Goal: Task Accomplishment & Management: Manage account settings

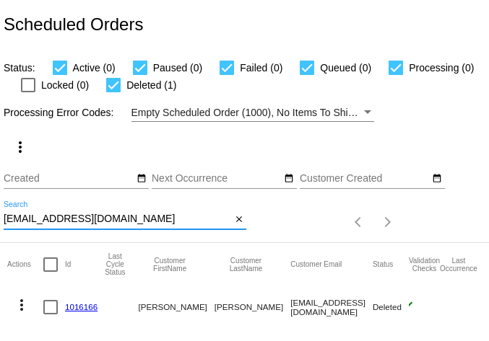
click at [79, 223] on input "[EMAIL_ADDRESS][DOMAIN_NAME]" at bounding box center [117, 220] width 227 height 12
paste input "[EMAIL_ADDRESS]"
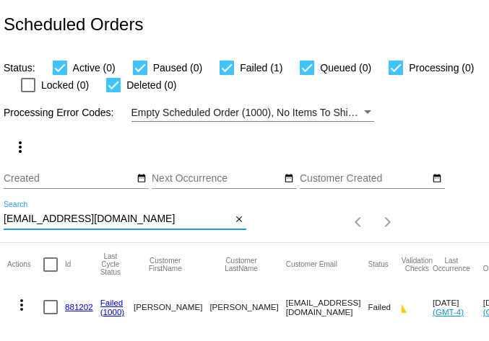
scroll to position [39, 0]
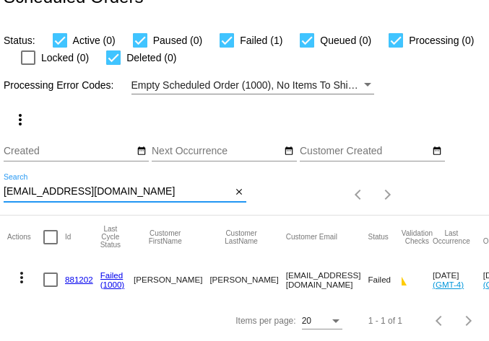
type input "[EMAIL_ADDRESS][DOMAIN_NAME]"
click at [18, 269] on mat-icon "more_vert" at bounding box center [21, 277] width 17 height 17
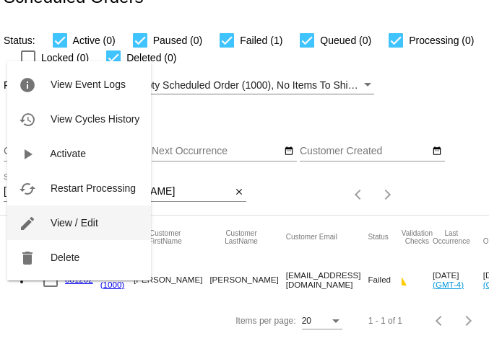
click at [82, 225] on span "View / Edit" at bounding box center [75, 223] width 48 height 12
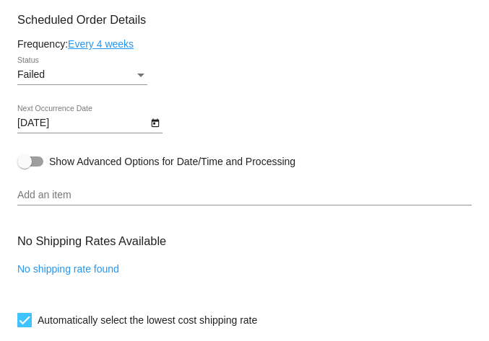
scroll to position [1028, 0]
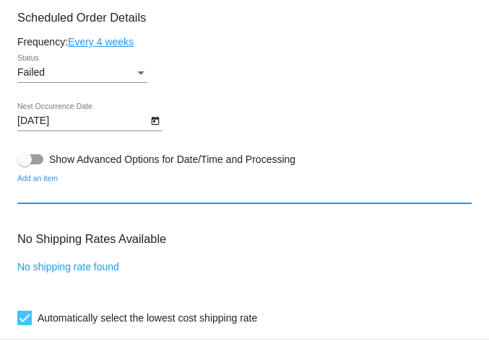
click at [95, 199] on input "Add an item" at bounding box center [244, 194] width 454 height 12
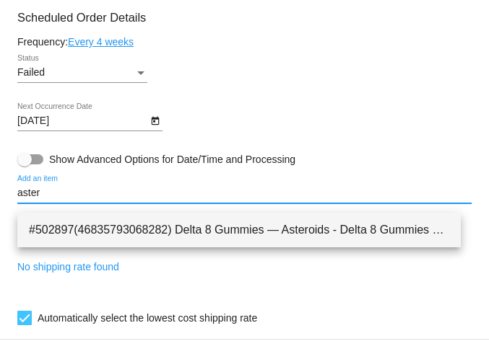
type input "aster"
click at [175, 232] on span "#502897(46835793068282) Delta 8 Gummies — Asteroids - Delta 8 Gummies — Asteroi…" at bounding box center [239, 230] width 420 height 35
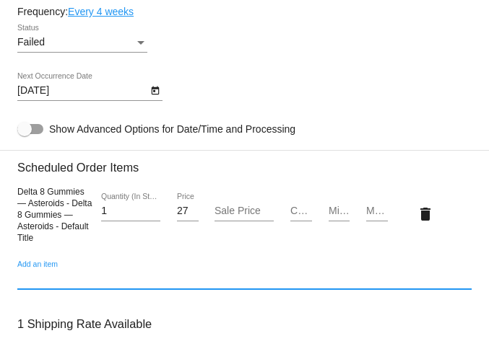
scroll to position [998, 0]
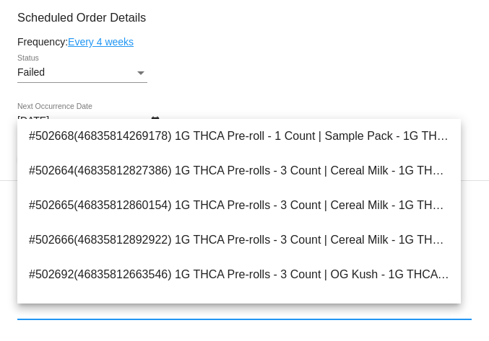
click at [279, 38] on mat-card-content "Customer 6209937: [PERSON_NAME] [EMAIL_ADDRESS][DOMAIN_NAME] Customer Shipping …" at bounding box center [244, 192] width 454 height 1388
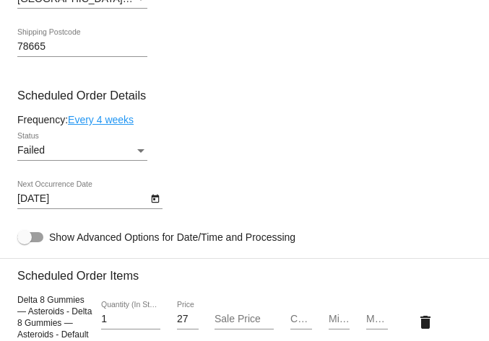
scroll to position [894, 0]
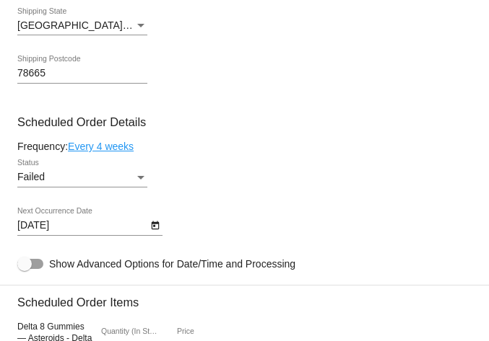
click at [69, 183] on div "Failed" at bounding box center [75, 178] width 117 height 12
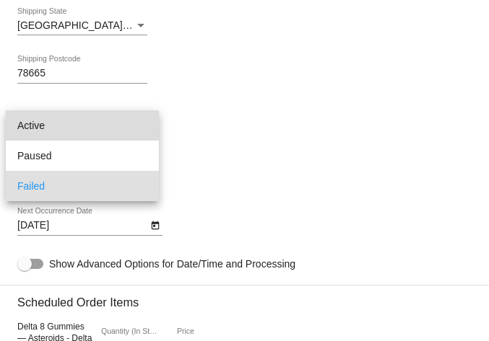
click at [90, 131] on span "Active" at bounding box center [82, 125] width 130 height 30
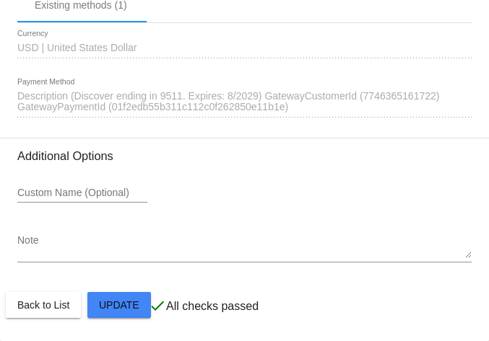
scroll to position [1625, 0]
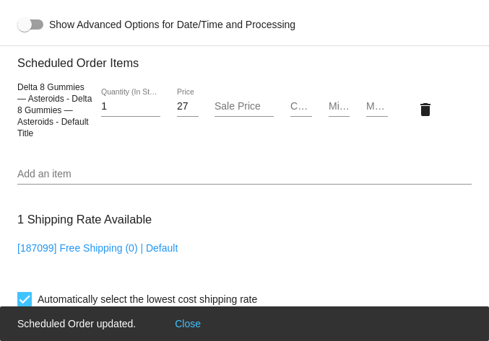
scroll to position [984, 0]
